Goal: Task Accomplishment & Management: Manage account settings

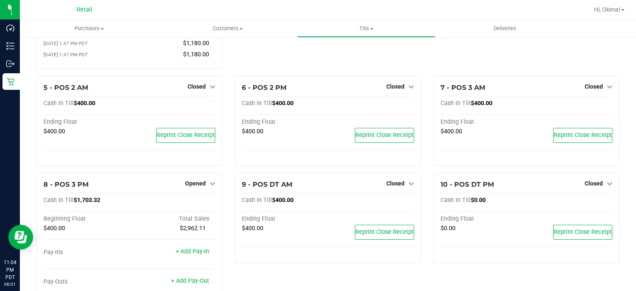
scroll to position [162, 0]
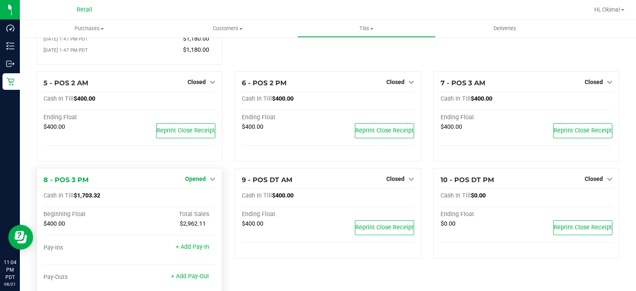
click at [202, 179] on span "Opened" at bounding box center [195, 179] width 21 height 7
click at [201, 195] on link "Close Till" at bounding box center [196, 196] width 22 height 7
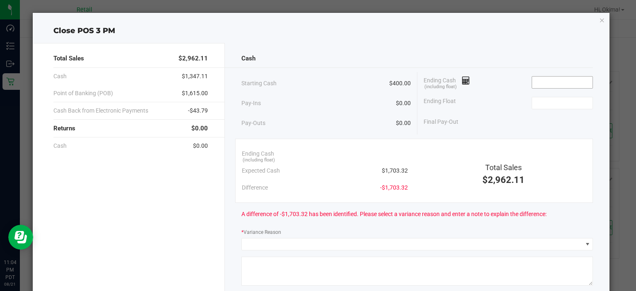
click at [575, 81] on input at bounding box center [562, 83] width 61 height 12
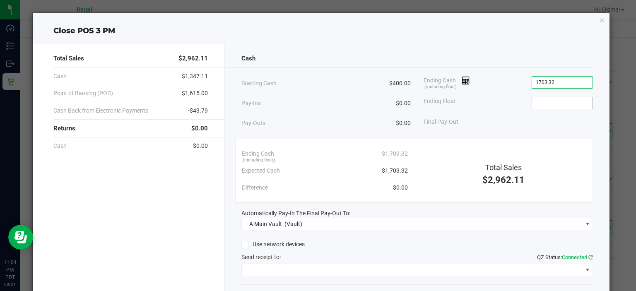
click at [556, 100] on input at bounding box center [562, 103] width 61 height 12
type input "$1,703.32"
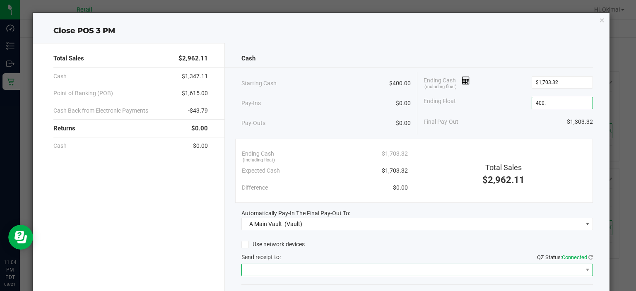
click at [291, 266] on span at bounding box center [412, 270] width 340 height 12
type input "$400.00"
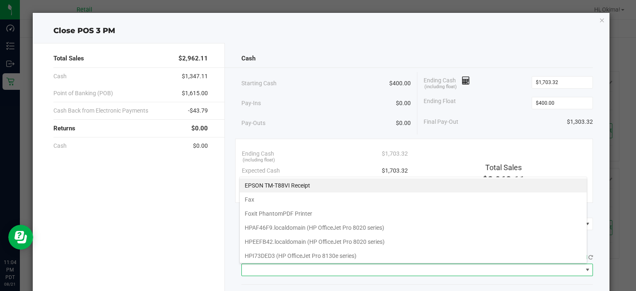
scroll to position [12, 348]
click at [287, 185] on Receipt "EPSON TM-T88VI Receipt" at bounding box center [413, 185] width 347 height 14
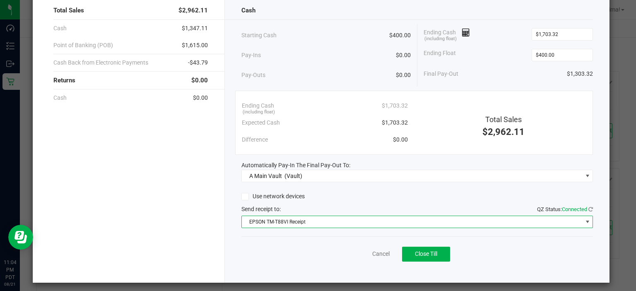
scroll to position [51, 0]
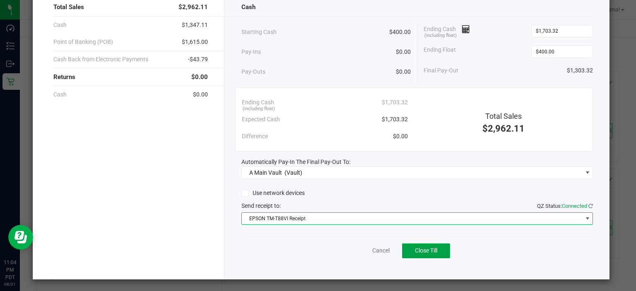
click at [417, 253] on span "Close Till" at bounding box center [426, 250] width 22 height 7
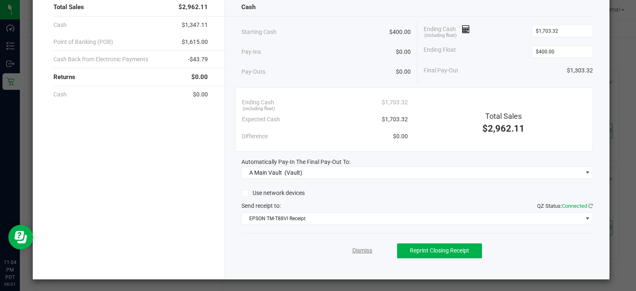
click at [363, 250] on link "Dismiss" at bounding box center [362, 250] width 20 height 9
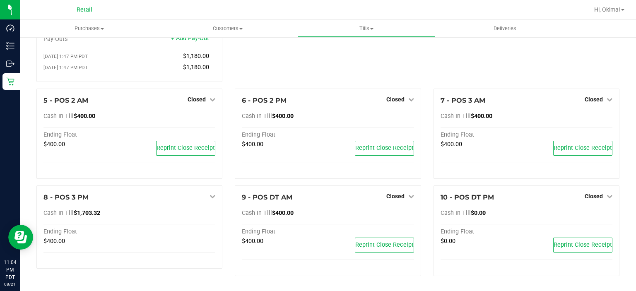
scroll to position [146, 0]
click at [609, 13] on link "Hi, Okima!" at bounding box center [609, 9] width 37 height 9
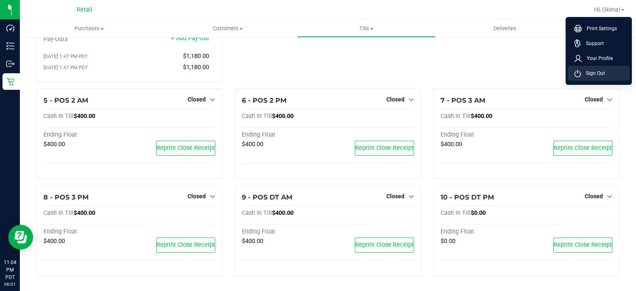
click at [597, 73] on span "Sign Out" at bounding box center [593, 73] width 24 height 8
